Goal: Information Seeking & Learning: Learn about a topic

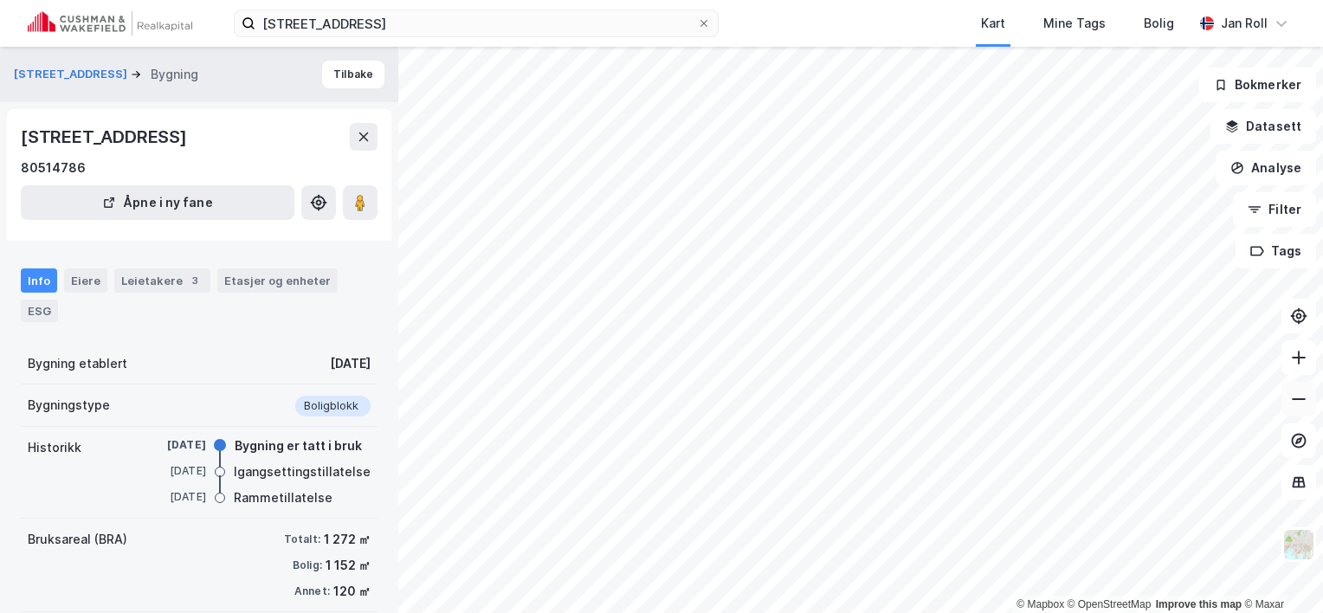
click at [1296, 401] on icon at bounding box center [1298, 399] width 17 height 17
click at [675, 0] on html "hegdehaugsveien 28 Kart Mine Tags Bolig [PERSON_NAME] © Mapbox © OpenStreetMap …" at bounding box center [661, 306] width 1323 height 613
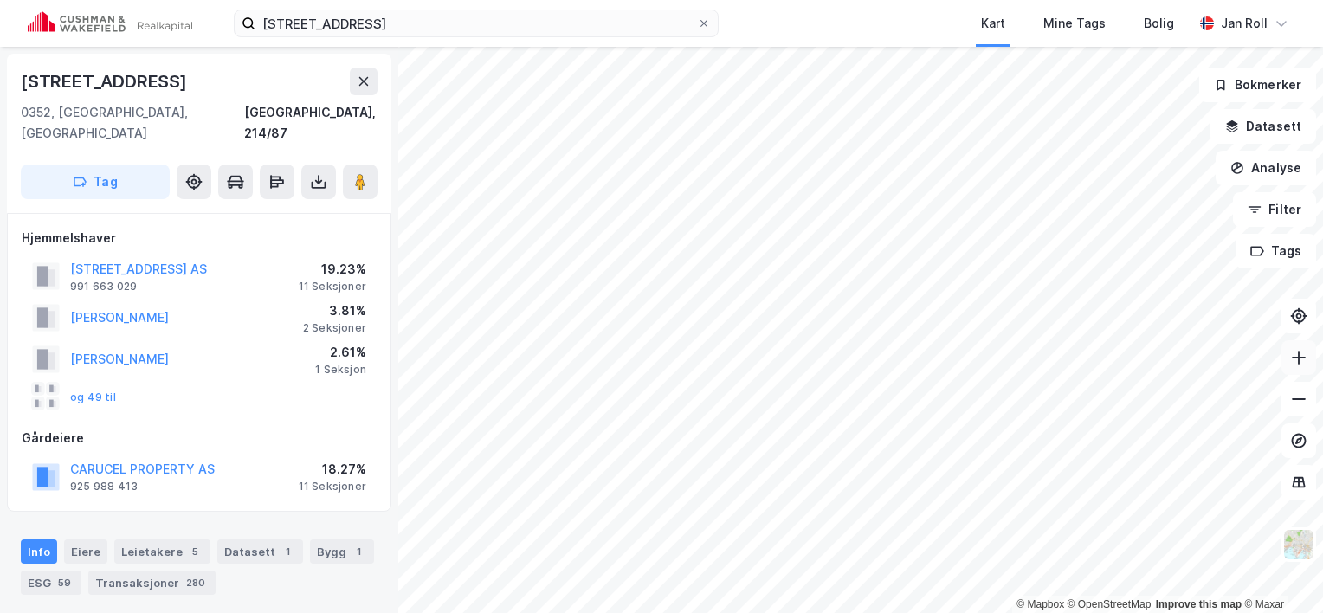
click at [1292, 359] on icon at bounding box center [1298, 357] width 17 height 17
